Goal: Check status: Check status

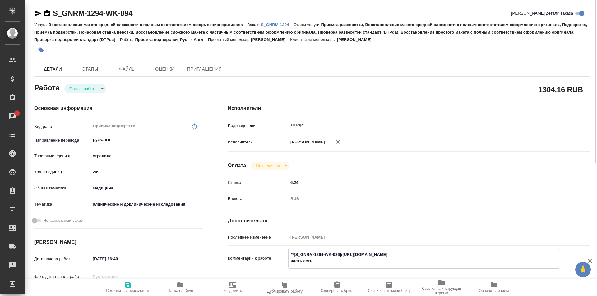
click at [93, 89] on body "🙏 .cls-1 fill:#fff; AWATERA Ismagilova Diana Клиенты Спецификации Заказы 1 Чаты…" at bounding box center [298, 148] width 597 height 296
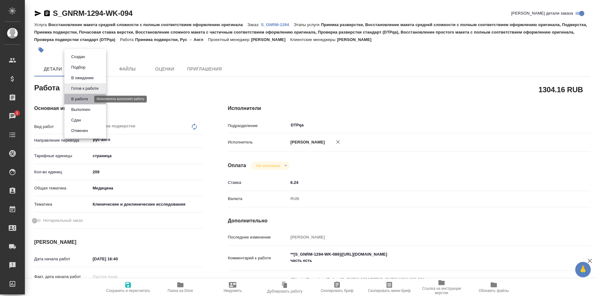
click at [88, 101] on button "В работе" at bounding box center [79, 99] width 21 height 7
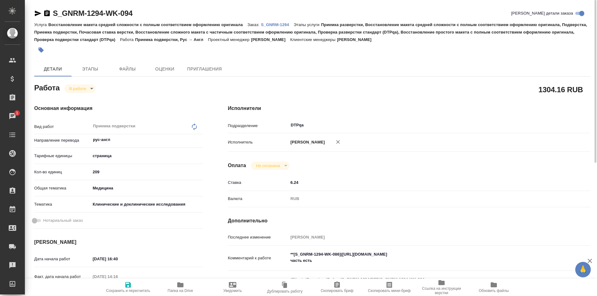
type textarea "x"
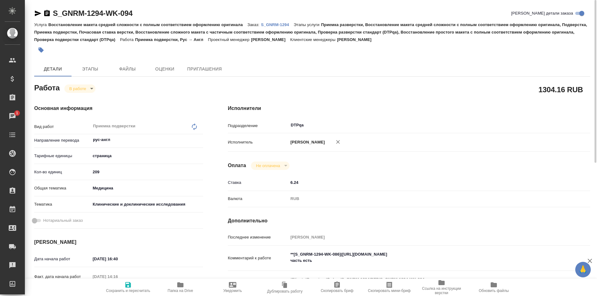
type textarea "x"
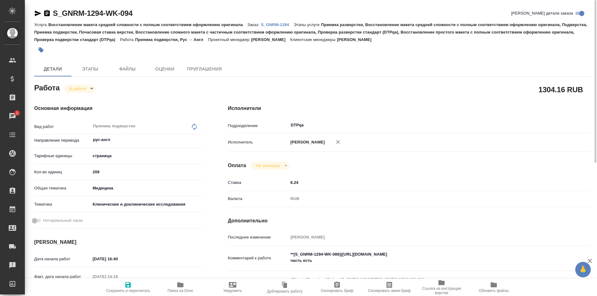
type textarea "x"
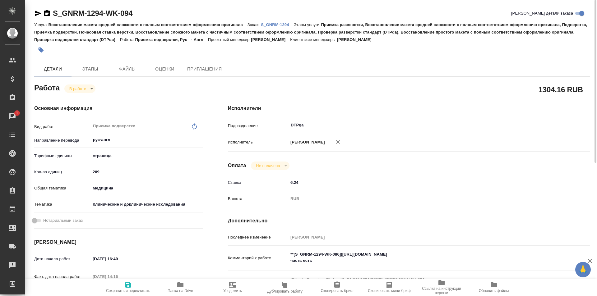
type textarea "x"
